Goal: Task Accomplishment & Management: Complete application form

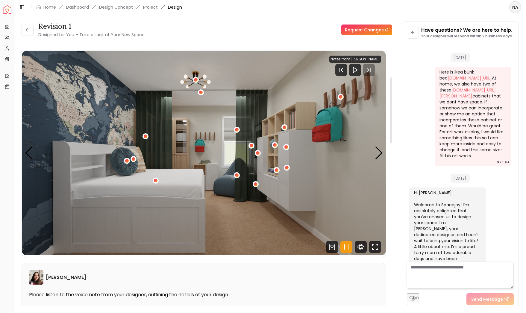
scroll to position [1466, 0]
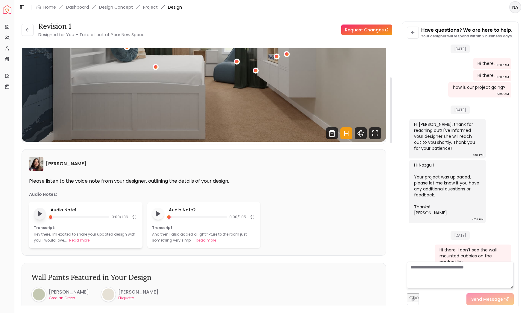
click at [39, 214] on polygon "Play audio note" at bounding box center [40, 214] width 4 height 4
click at [81, 240] on button "Read more" at bounding box center [79, 240] width 20 height 6
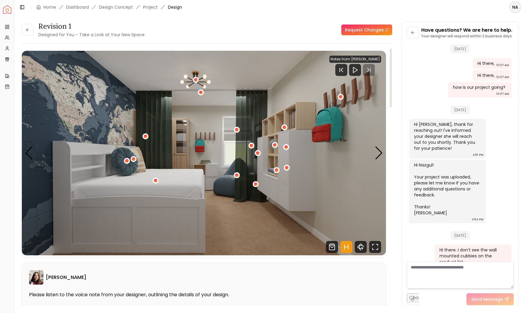
scroll to position [0, 0]
click at [379, 152] on div "Next slide" at bounding box center [378, 153] width 8 height 13
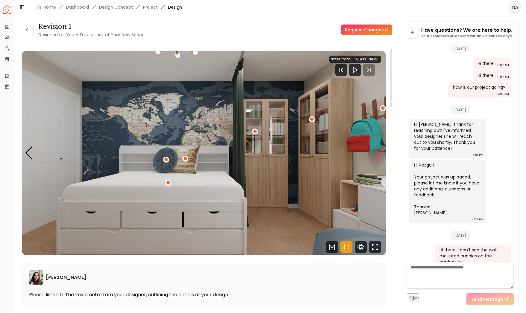
click at [379, 152] on div "Next slide" at bounding box center [378, 153] width 8 height 13
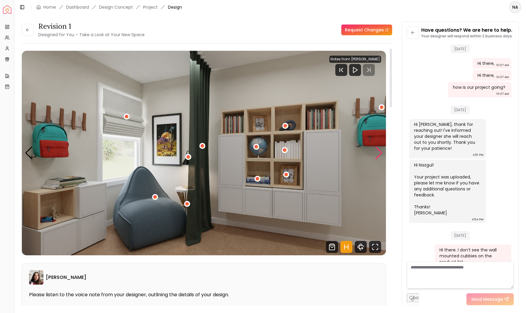
click at [377, 153] on div "Next slide" at bounding box center [378, 153] width 8 height 13
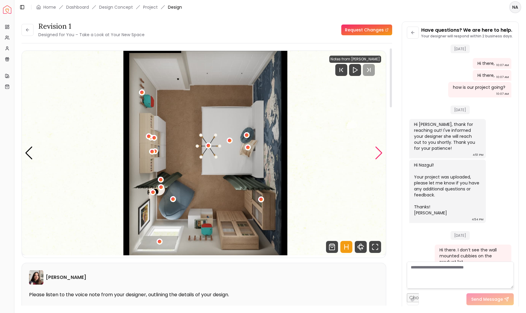
click at [377, 153] on div "Next slide" at bounding box center [378, 153] width 8 height 13
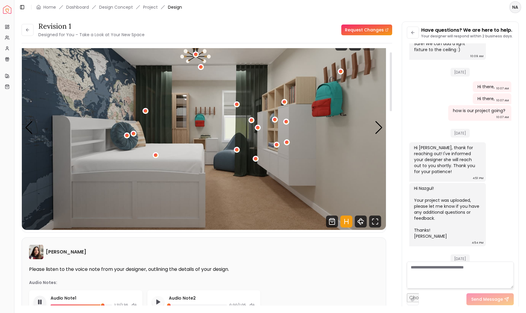
scroll to position [15, 0]
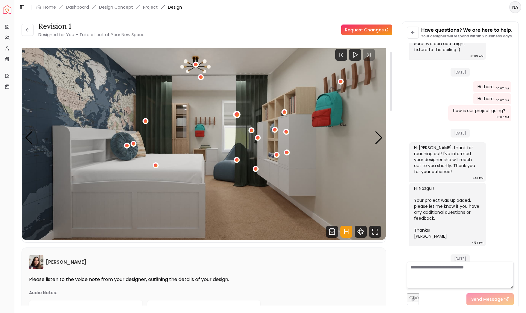
click at [237, 113] on div "1 / 4" at bounding box center [236, 114] width 4 height 4
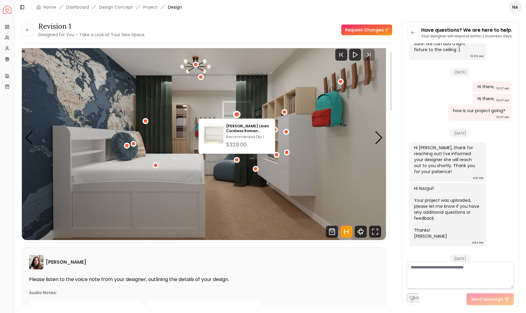
click at [258, 99] on img "1 / 4" at bounding box center [204, 138] width 364 height 205
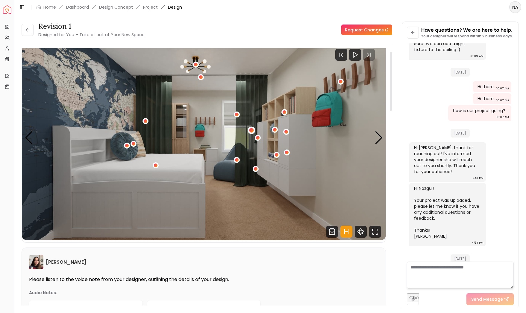
click at [252, 131] on div "1 / 4" at bounding box center [251, 130] width 4 height 4
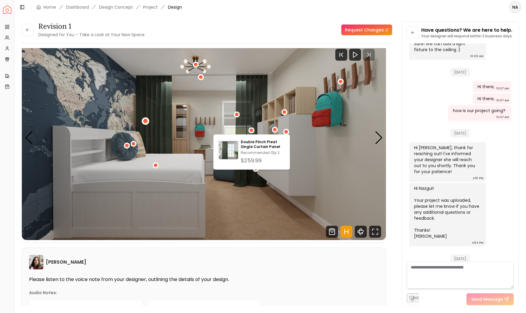
click at [146, 120] on div "1 / 4" at bounding box center [145, 121] width 4 height 4
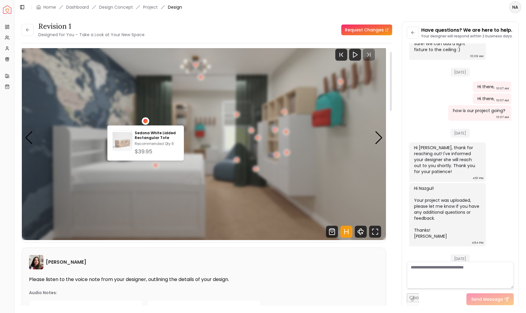
click at [146, 120] on div "1 / 4" at bounding box center [145, 121] width 4 height 4
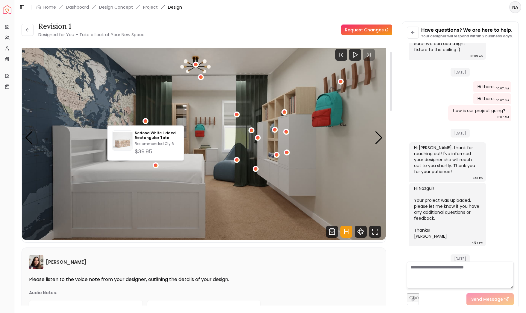
click at [190, 120] on img "1 / 4" at bounding box center [204, 138] width 364 height 205
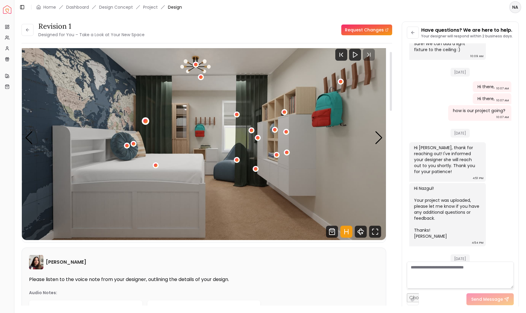
click at [146, 121] on div "1 / 4" at bounding box center [145, 121] width 4 height 4
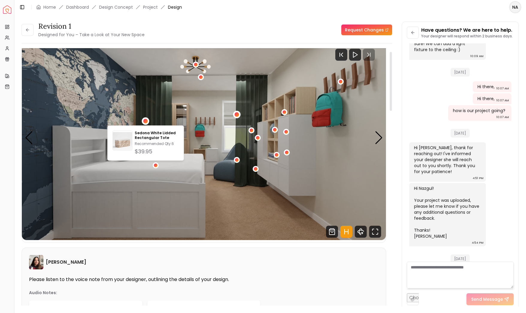
click at [239, 113] on div "1 / 4" at bounding box center [236, 114] width 7 height 7
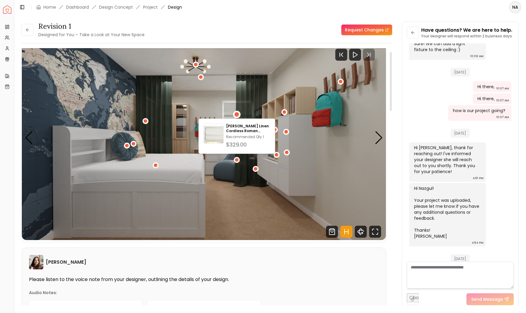
click at [239, 113] on div "1 / 4" at bounding box center [236, 114] width 7 height 7
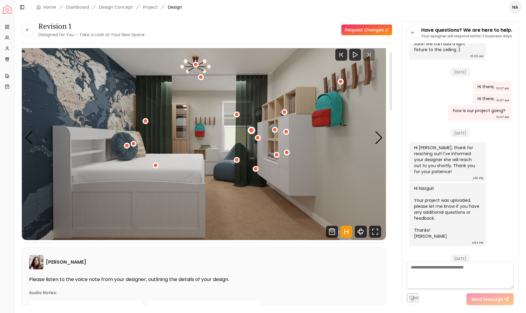
click at [251, 130] on div "1 / 4" at bounding box center [251, 130] width 4 height 4
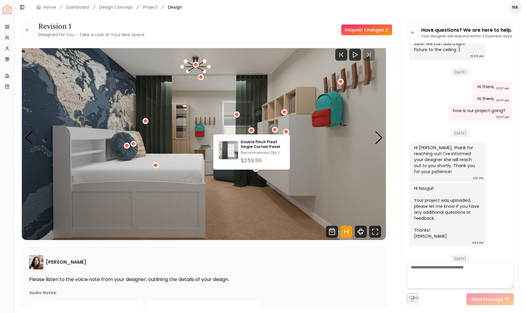
click at [240, 70] on img "1 / 4" at bounding box center [204, 138] width 364 height 205
click at [255, 87] on img "1 / 4" at bounding box center [204, 138] width 364 height 205
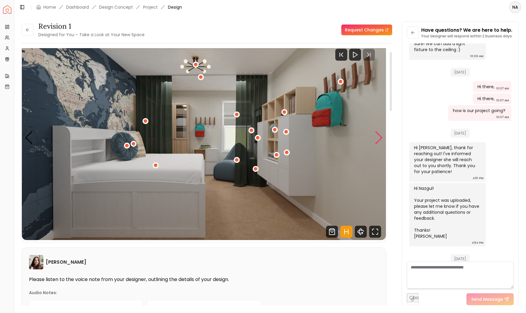
click at [380, 138] on div "Next slide" at bounding box center [378, 137] width 8 height 13
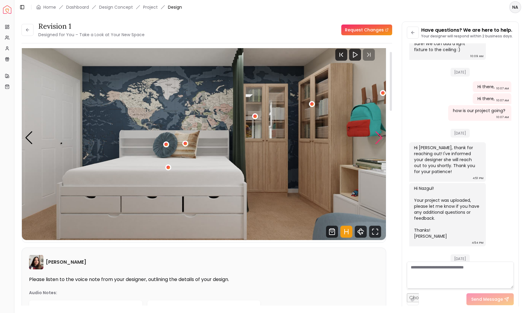
click at [380, 136] on div "Next slide" at bounding box center [378, 137] width 8 height 13
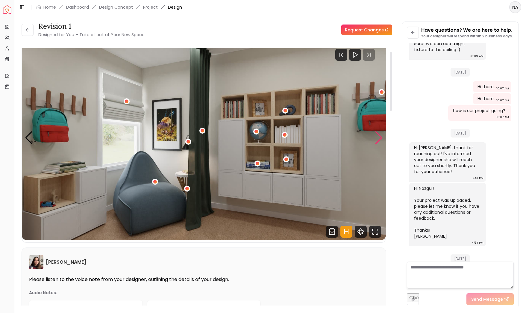
click at [380, 136] on div "Next slide" at bounding box center [378, 137] width 8 height 13
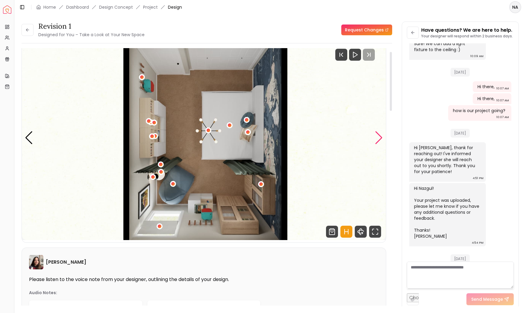
click at [380, 136] on div "Next slide" at bounding box center [378, 137] width 8 height 13
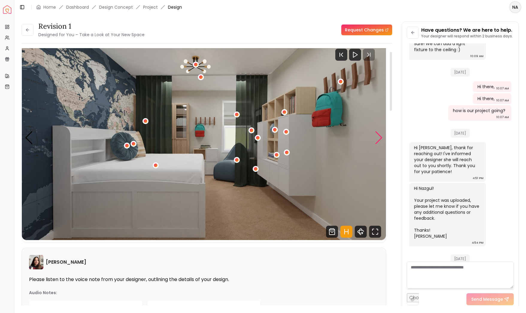
click at [380, 136] on div "Next slide" at bounding box center [378, 137] width 8 height 13
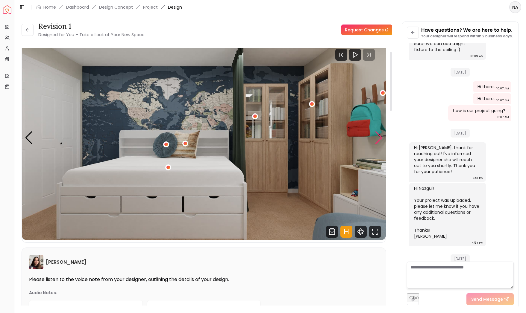
click at [380, 136] on div "Next slide" at bounding box center [378, 137] width 8 height 13
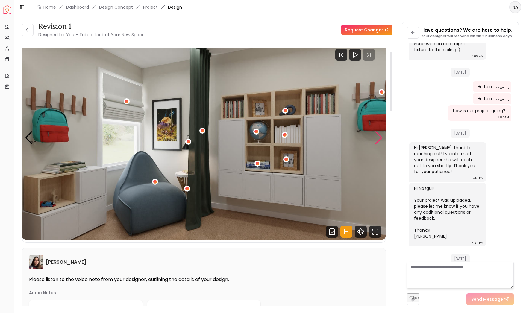
click at [380, 136] on div "Next slide" at bounding box center [378, 137] width 8 height 13
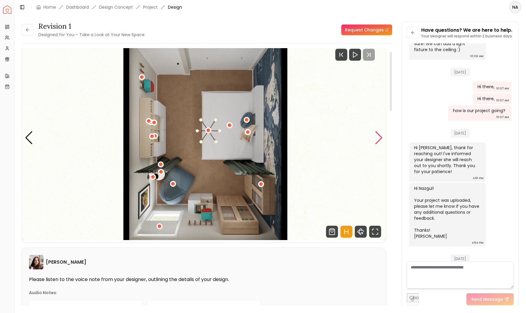
click at [380, 136] on div "Next slide" at bounding box center [378, 137] width 8 height 13
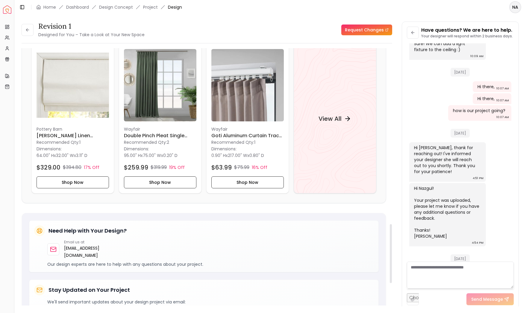
scroll to position [788, 0]
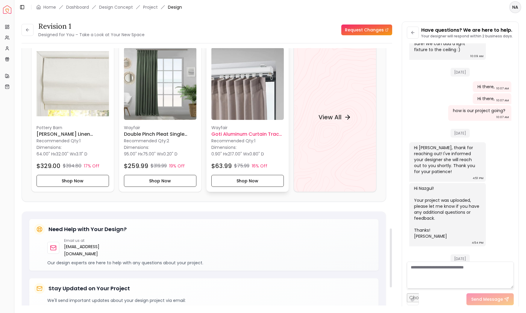
click at [254, 135] on h6 "Goti Aluminum Curtain Track Rail" at bounding box center [247, 134] width 72 height 7
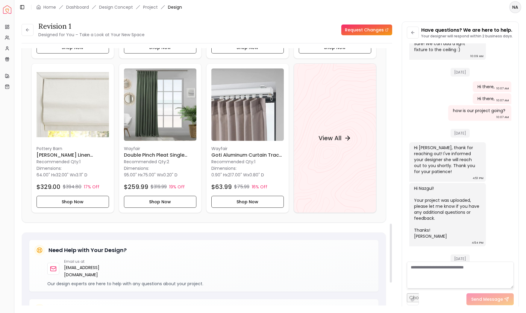
scroll to position [0, 0]
click at [257, 155] on h6 "Goti Aluminum Curtain Track Rail" at bounding box center [247, 155] width 72 height 7
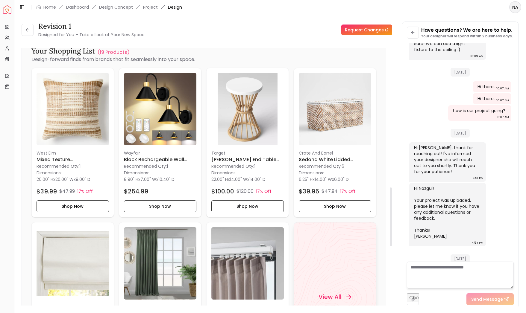
scroll to position [646, 0]
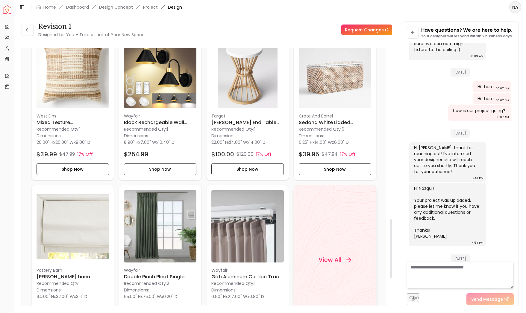
click at [333, 256] on h4 "View All" at bounding box center [329, 260] width 23 height 8
click at [330, 185] on div "View All" at bounding box center [334, 260] width 83 height 150
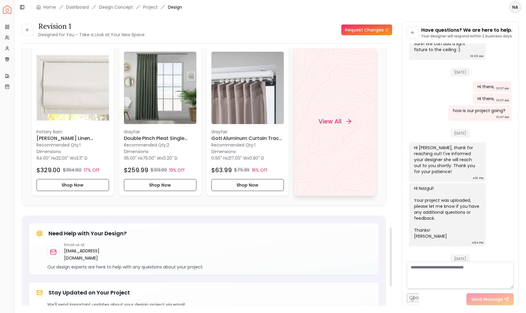
click at [330, 159] on div "View All" at bounding box center [334, 122] width 83 height 150
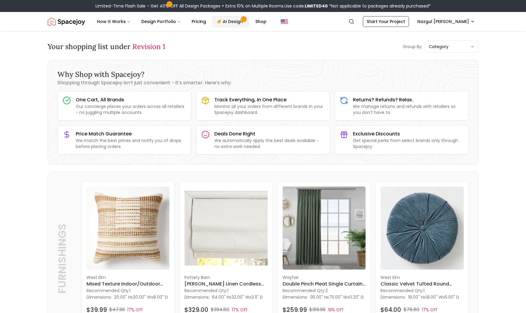
click at [242, 20] on span "Main" at bounding box center [243, 19] width 3 height 3
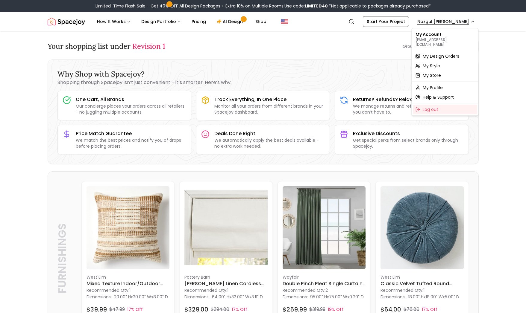
click at [450, 53] on span "My Design Orders" at bounding box center [440, 56] width 36 height 6
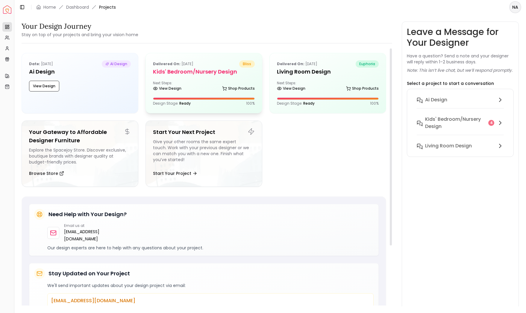
click at [203, 98] on div at bounding box center [204, 99] width 102 height 2
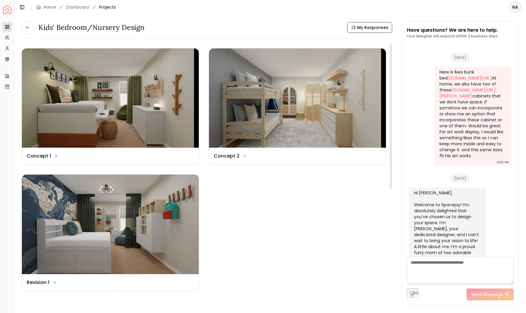
scroll to position [1741, 0]
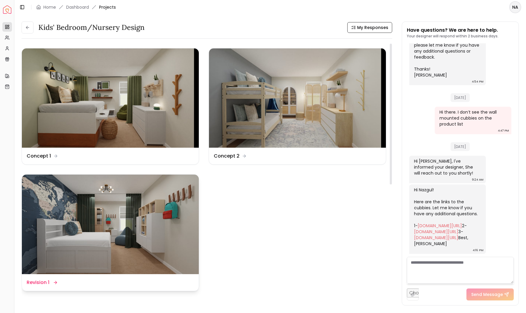
click at [101, 202] on img at bounding box center [110, 224] width 177 height 99
click at [101, 202] on div "Kids' Bedroom/Nursery Design My Responses Kids' Bedroom/Nursery Design My Respo…" at bounding box center [269, 160] width 511 height 292
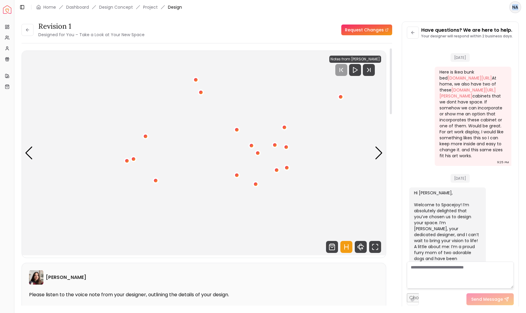
scroll to position [1737, 0]
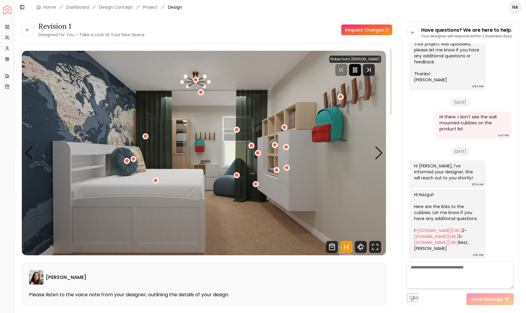
click at [356, 71] on icon "Pause" at bounding box center [354, 69] width 7 height 7
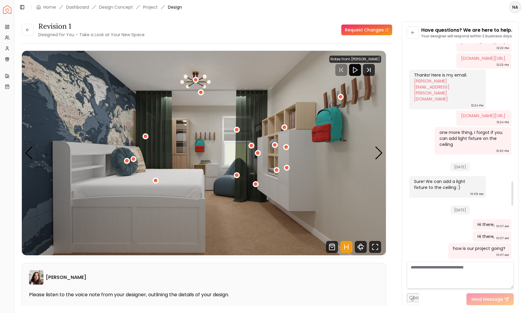
scroll to position [1197, 0]
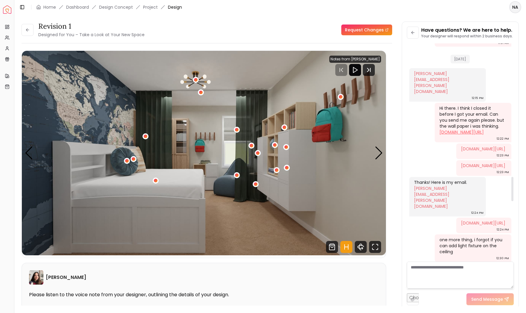
click at [453, 135] on link "[DOMAIN_NAME][URL]" at bounding box center [461, 132] width 44 height 6
click at [48, 7] on link "Home" at bounding box center [49, 7] width 13 height 6
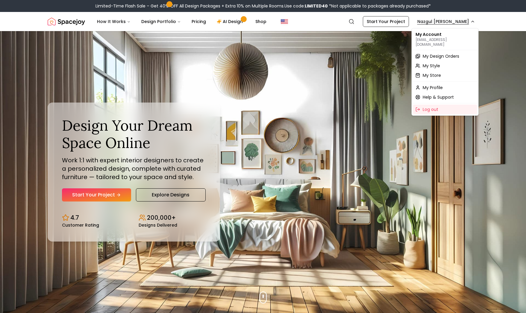
click at [442, 53] on span "My Design Orders" at bounding box center [440, 56] width 36 height 6
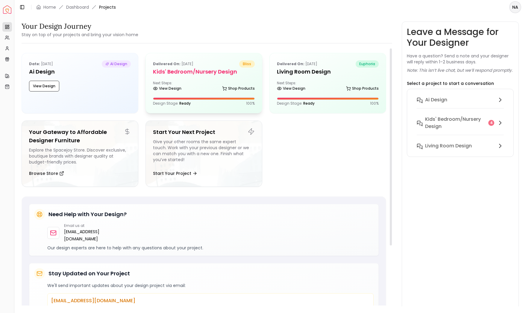
click at [242, 74] on h5 "Kids' Bedroom/Nursery Design" at bounding box center [204, 72] width 102 height 8
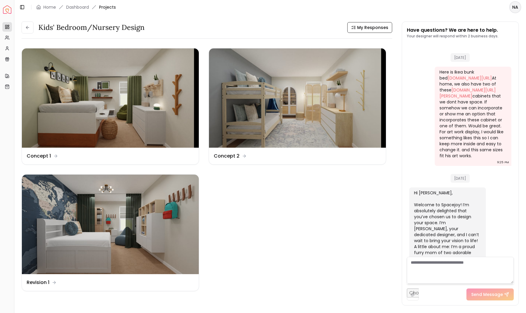
scroll to position [1741, 0]
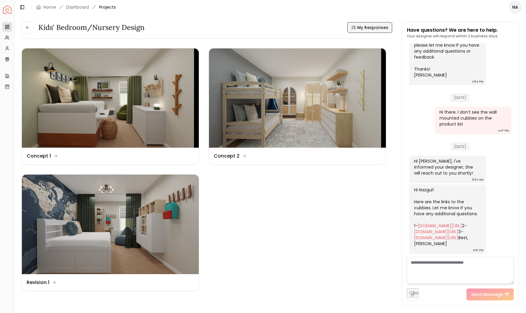
click at [365, 28] on span "My Responses" at bounding box center [372, 28] width 31 height 6
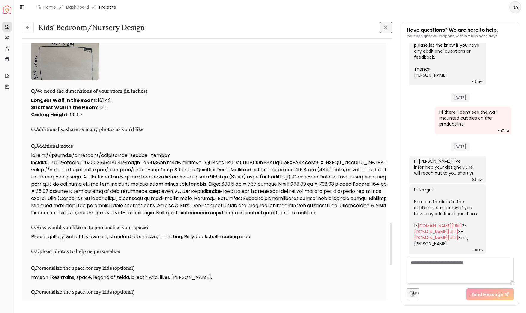
scroll to position [1101, 0]
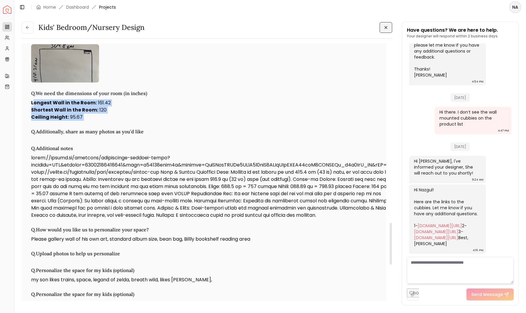
drag, startPoint x: 33, startPoint y: 111, endPoint x: 96, endPoint y: 129, distance: 66.3
copy div "ongest Wall in the Room : 161.42 Shortest Wall in the Room : 120 Ceiling Height…"
click at [110, 106] on p "Longest Wall in the Room : 161.42" at bounding box center [210, 102] width 358 height 7
drag, startPoint x: 110, startPoint y: 111, endPoint x: 96, endPoint y: 110, distance: 13.8
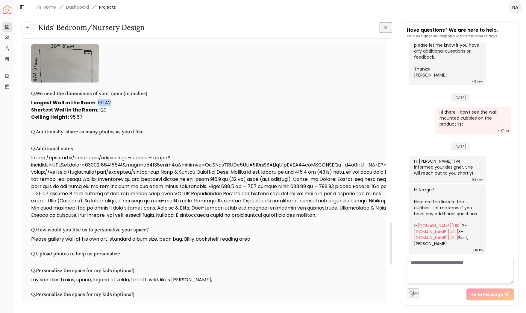
click at [96, 106] on p "Longest Wall in the Room : 161.42" at bounding box center [210, 102] width 358 height 7
copy p "161.42"
drag, startPoint x: 81, startPoint y: 126, endPoint x: 68, endPoint y: 126, distance: 13.2
click at [68, 121] on p "Ceiling Height : 95.67" at bounding box center [210, 117] width 358 height 7
copy p "95.67"
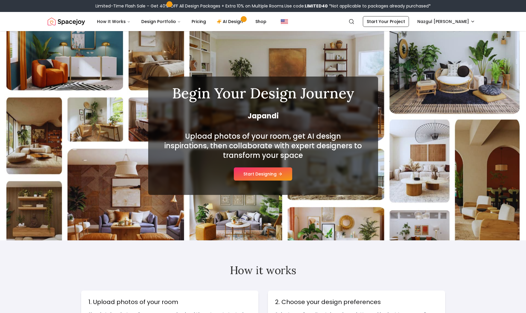
click at [259, 176] on button "Start Designing" at bounding box center [263, 173] width 58 height 13
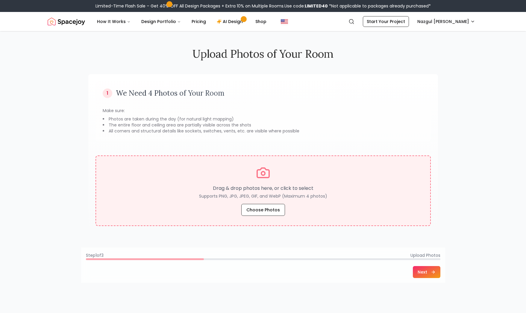
click at [258, 176] on icon at bounding box center [263, 173] width 14 height 14
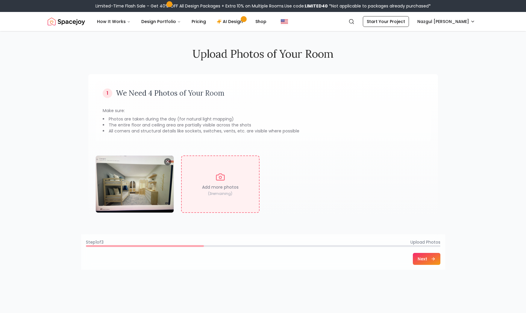
click at [428, 262] on button "Next" at bounding box center [426, 259] width 28 height 12
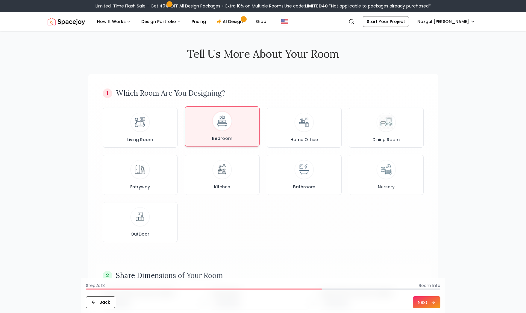
click at [233, 139] on div "Bedroom" at bounding box center [222, 127] width 65 height 30
click at [427, 300] on button "Next" at bounding box center [426, 302] width 28 height 12
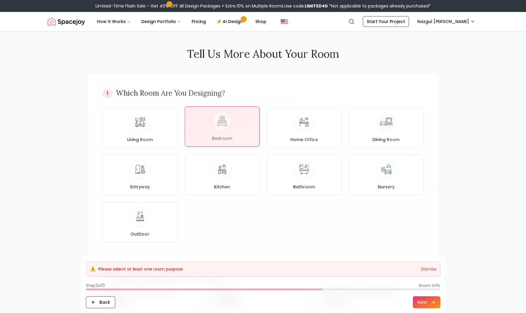
click at [230, 120] on div at bounding box center [222, 126] width 74 height 39
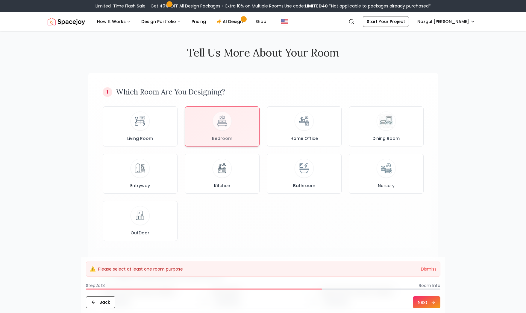
drag, startPoint x: 427, startPoint y: 304, endPoint x: 356, endPoint y: 297, distance: 71.2
click at [423, 304] on button "Next" at bounding box center [426, 302] width 28 height 12
click at [223, 121] on div at bounding box center [222, 125] width 74 height 39
click at [214, 124] on div at bounding box center [222, 125] width 74 height 39
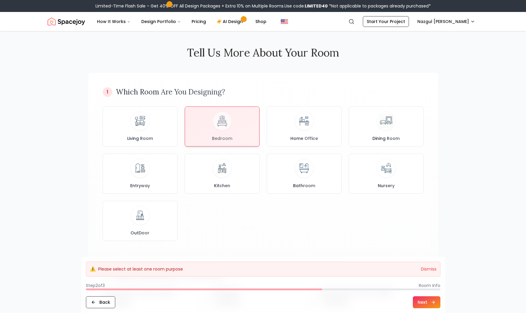
click at [214, 123] on div at bounding box center [222, 126] width 74 height 39
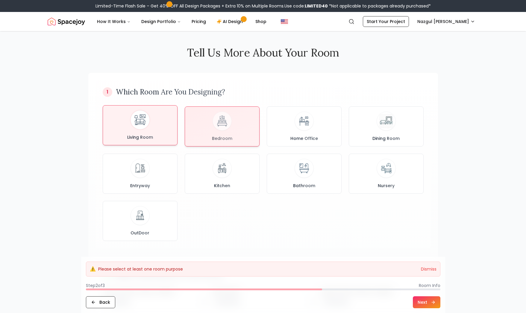
click at [162, 133] on div "Living Room" at bounding box center [140, 125] width 65 height 30
click at [225, 127] on img at bounding box center [222, 120] width 16 height 16
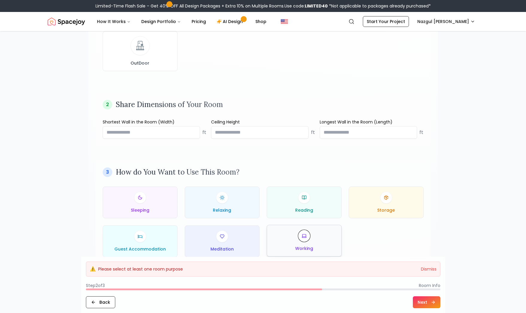
scroll to position [171, 0]
click at [153, 200] on div "Sleeping" at bounding box center [140, 202] width 65 height 22
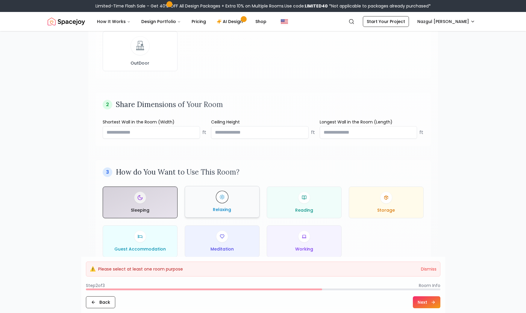
click at [234, 203] on div "Relaxing" at bounding box center [222, 202] width 65 height 22
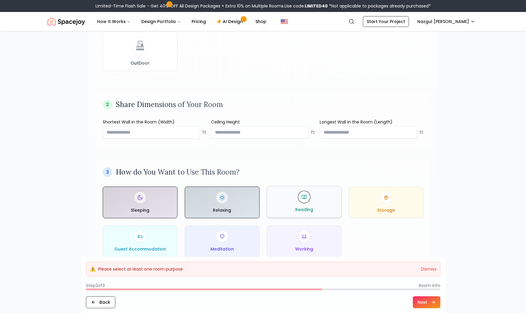
click at [300, 203] on div "Reading" at bounding box center [304, 202] width 65 height 22
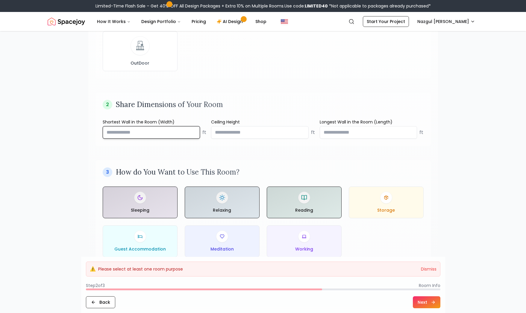
click at [183, 133] on input "number" at bounding box center [152, 132] width 98 height 13
type input "*****"
click at [195, 133] on input "*****" at bounding box center [152, 132] width 98 height 13
click at [263, 133] on input "number" at bounding box center [260, 132] width 98 height 13
type input "*"
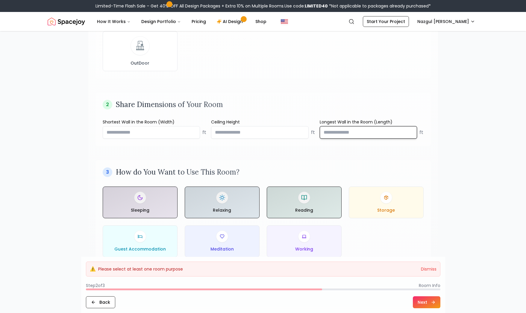
click at [358, 132] on input "number" at bounding box center [368, 132] width 98 height 13
type input "**"
click at [135, 132] on input "*****" at bounding box center [152, 132] width 98 height 13
type input "**"
click at [287, 153] on div "1 Which Room Are You Designing? Living Room Bedroom Home Office Dining Room Ent…" at bounding box center [262, 87] width 349 height 368
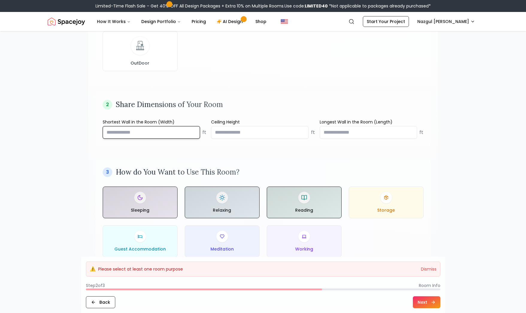
click at [108, 131] on input "**" at bounding box center [152, 132] width 98 height 13
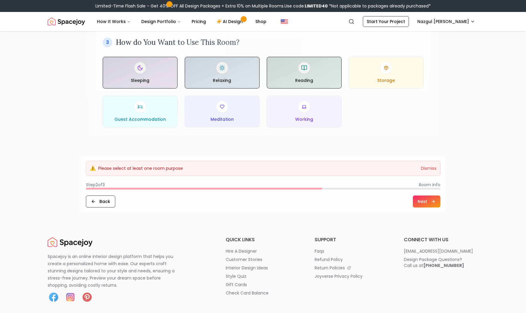
scroll to position [299, 0]
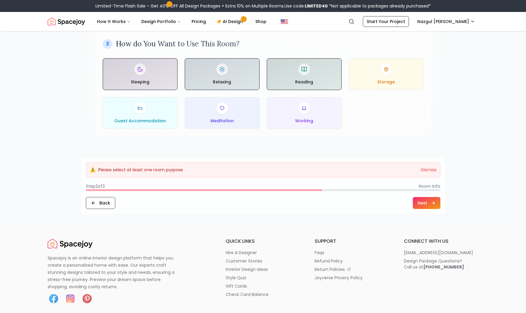
type input "*"
click at [426, 204] on button "Next" at bounding box center [426, 203] width 28 height 12
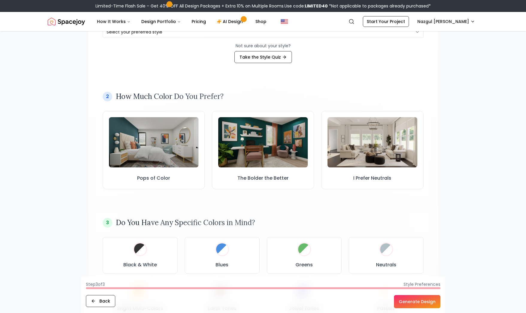
scroll to position [93, 0]
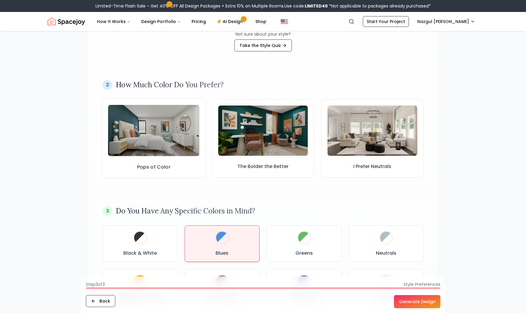
click at [147, 133] on div "1 What Design Style are You Drawn to? Select your preferred style Not sure abou…" at bounding box center [262, 274] width 349 height 587
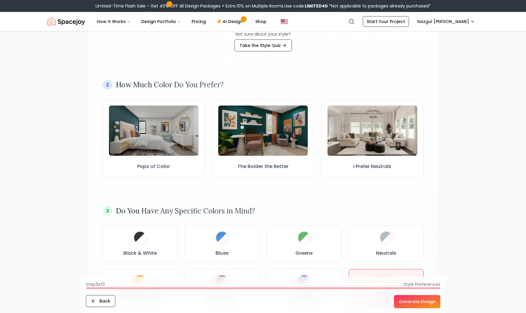
scroll to position [149, 0]
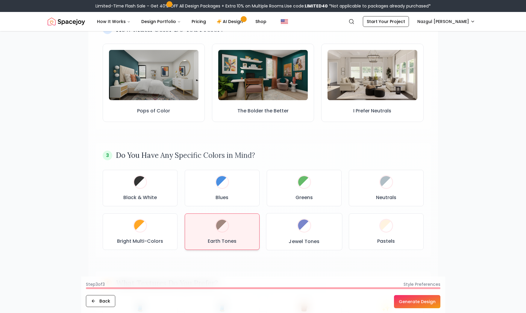
click at [226, 231] on div at bounding box center [222, 226] width 14 height 14
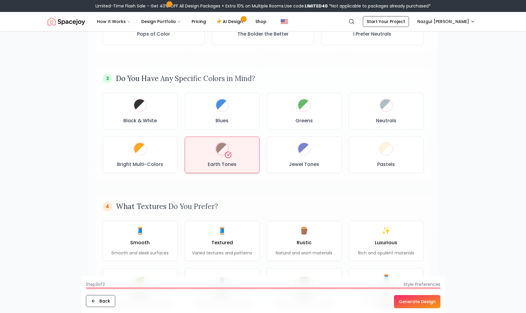
scroll to position [258, 0]
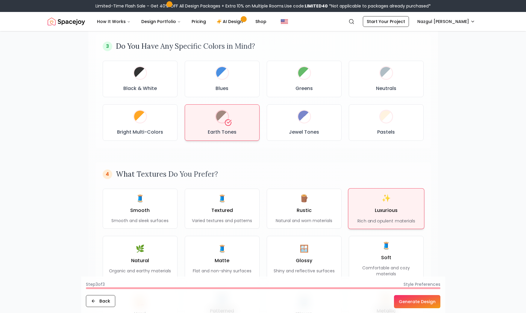
click at [382, 212] on h3 "Luxurious" at bounding box center [385, 210] width 23 height 7
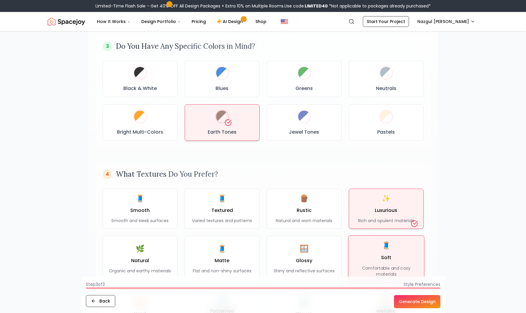
click at [377, 264] on div "🧵 Soft Comfortable and cozy materials" at bounding box center [386, 259] width 66 height 36
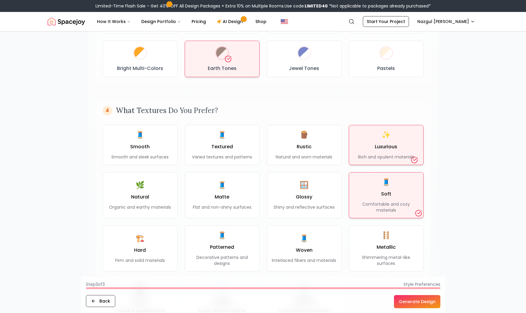
scroll to position [329, 0]
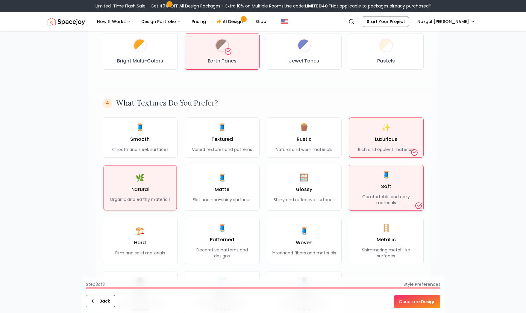
click at [143, 188] on h3 "Natural" at bounding box center [140, 189] width 18 height 7
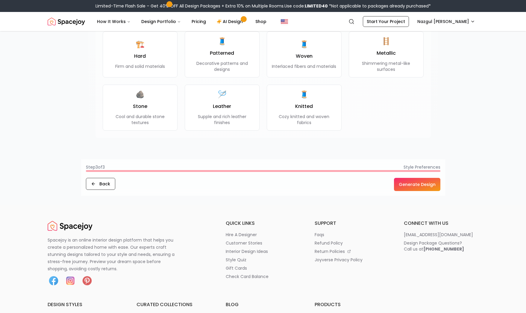
scroll to position [516, 0]
click at [417, 181] on button "Generate Design" at bounding box center [417, 184] width 46 height 13
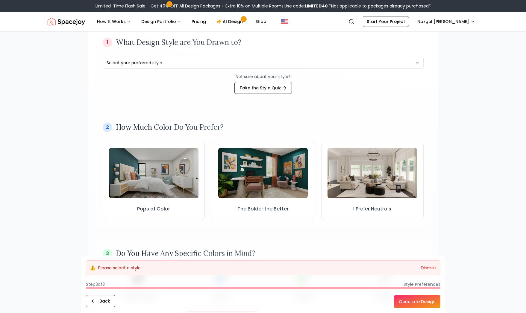
scroll to position [51, 0]
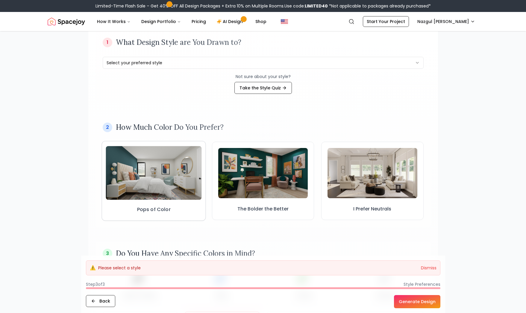
click at [123, 188] on img at bounding box center [154, 173] width 96 height 54
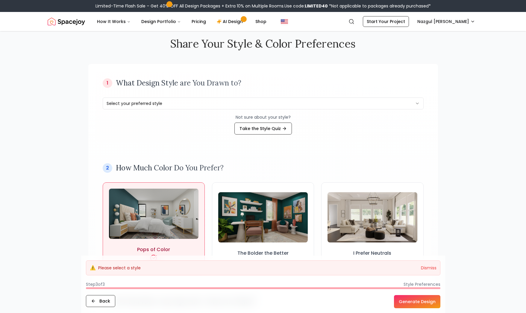
scroll to position [16, 0]
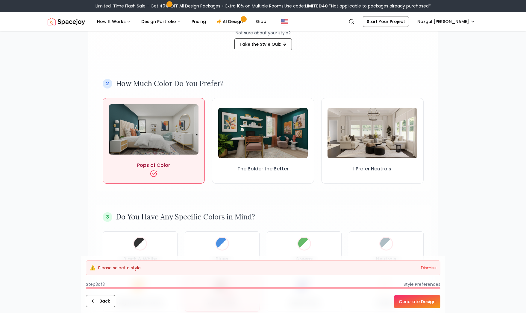
scroll to position [97, 0]
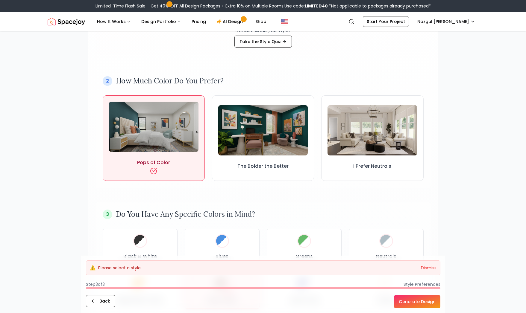
drag, startPoint x: 416, startPoint y: 304, endPoint x: 438, endPoint y: 263, distance: 46.2
click at [416, 304] on button "Generate Design" at bounding box center [417, 301] width 46 height 13
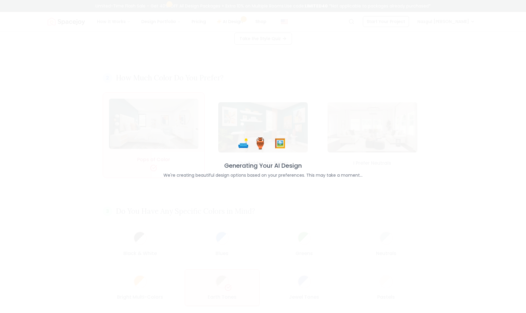
scroll to position [100, 0]
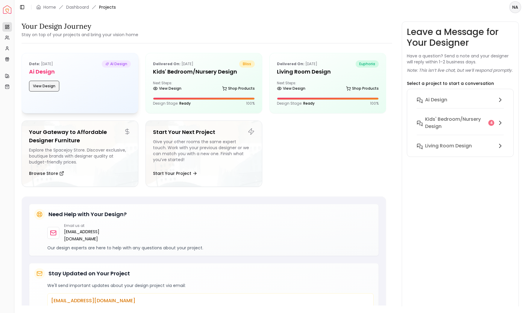
click at [46, 88] on button "View Design" at bounding box center [44, 86] width 30 height 11
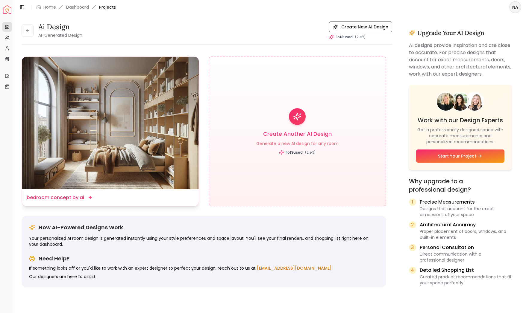
click at [91, 199] on icon at bounding box center [90, 197] width 5 height 5
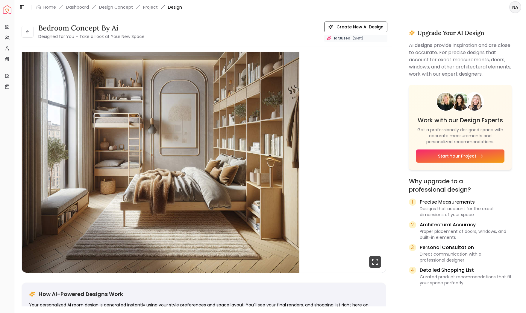
click at [461, 157] on link "Start Your Project" at bounding box center [460, 156] width 88 height 13
